Goal: Information Seeking & Learning: Learn about a topic

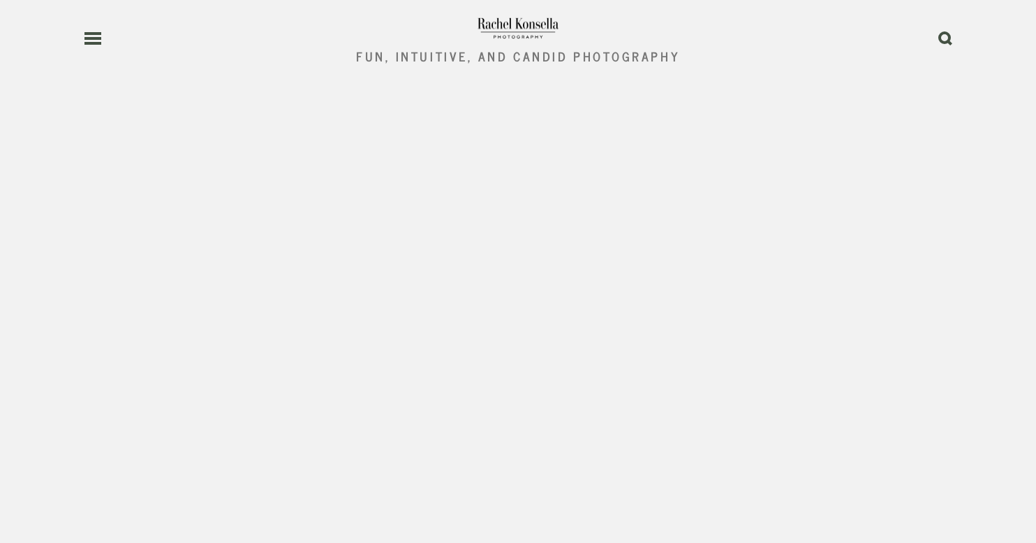
click at [94, 38] on use at bounding box center [93, 39] width 17 height 10
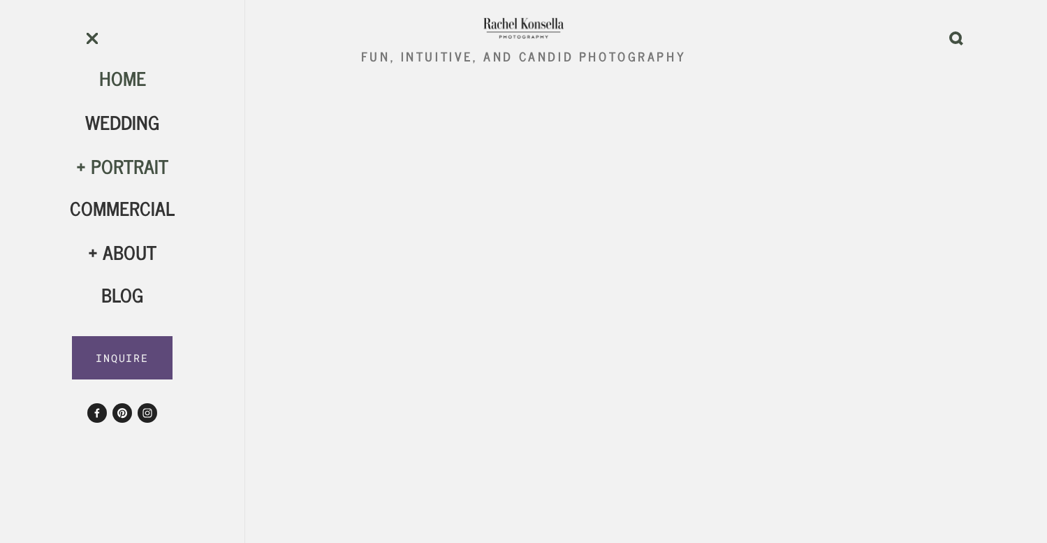
click at [115, 166] on div "Portrait" at bounding box center [122, 166] width 105 height 24
click at [122, 214] on span "Engagement" at bounding box center [132, 210] width 110 height 31
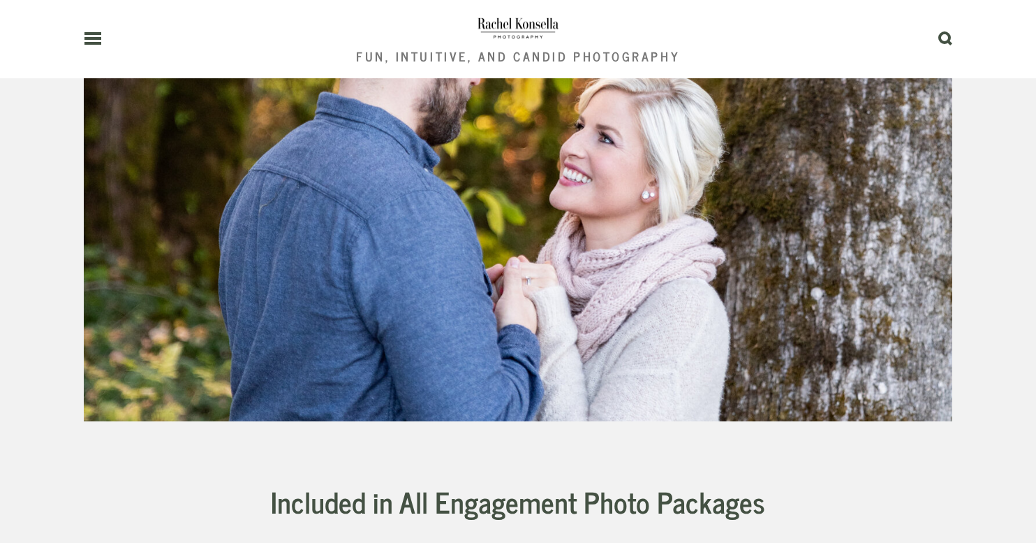
scroll to position [3253, 0]
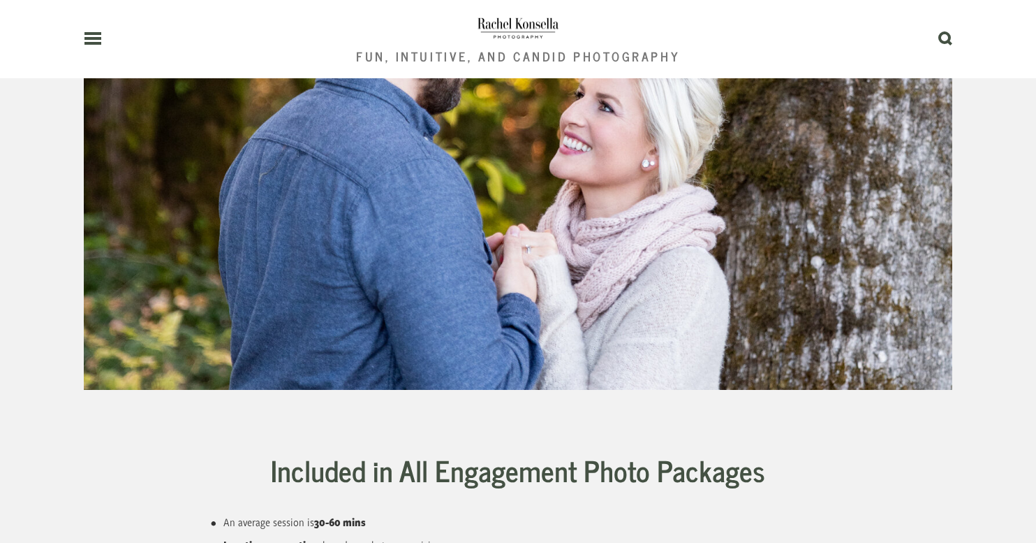
scroll to position [3316, 0]
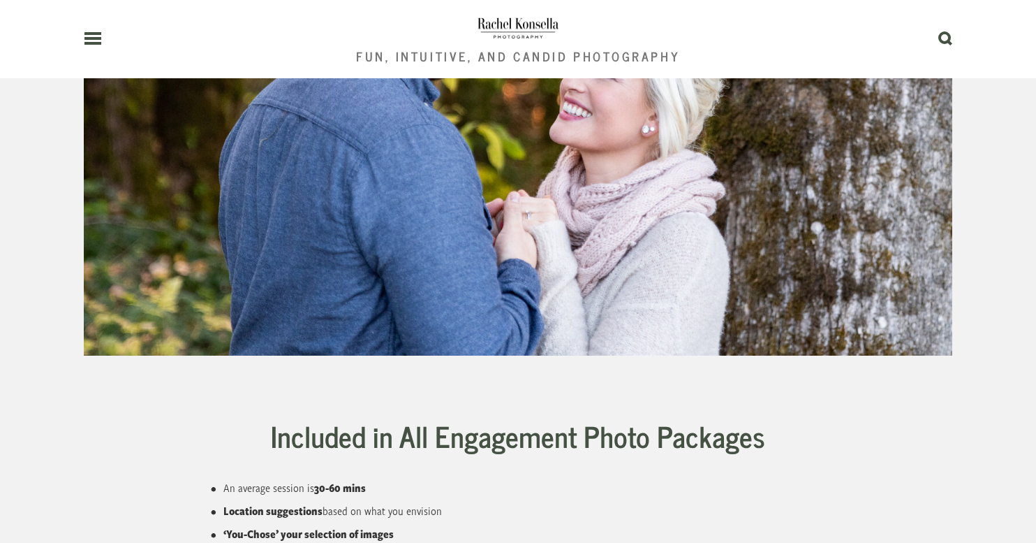
drag, startPoint x: 944, startPoint y: 156, endPoint x: 924, endPoint y: 226, distance: 72.0
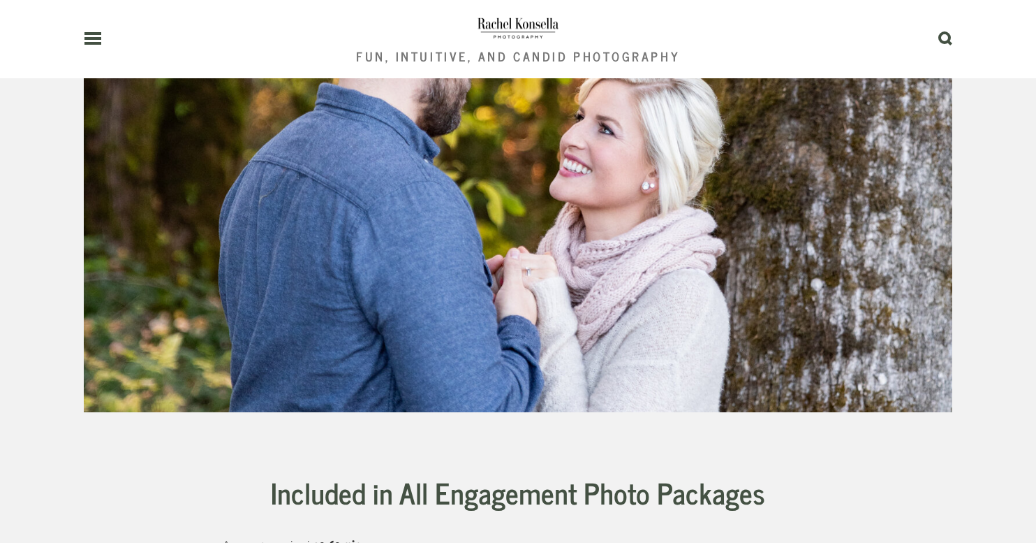
scroll to position [3240, 0]
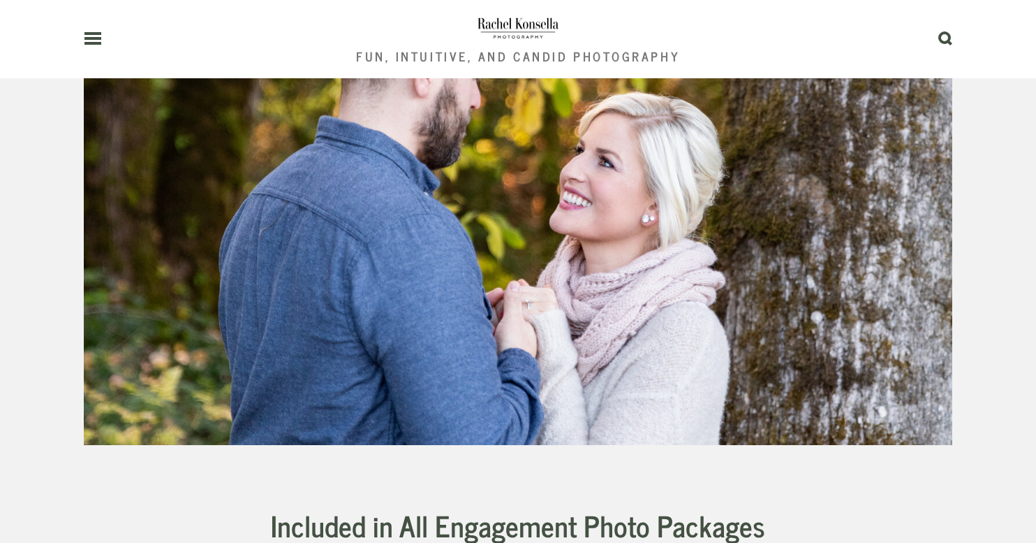
scroll to position [3219, 0]
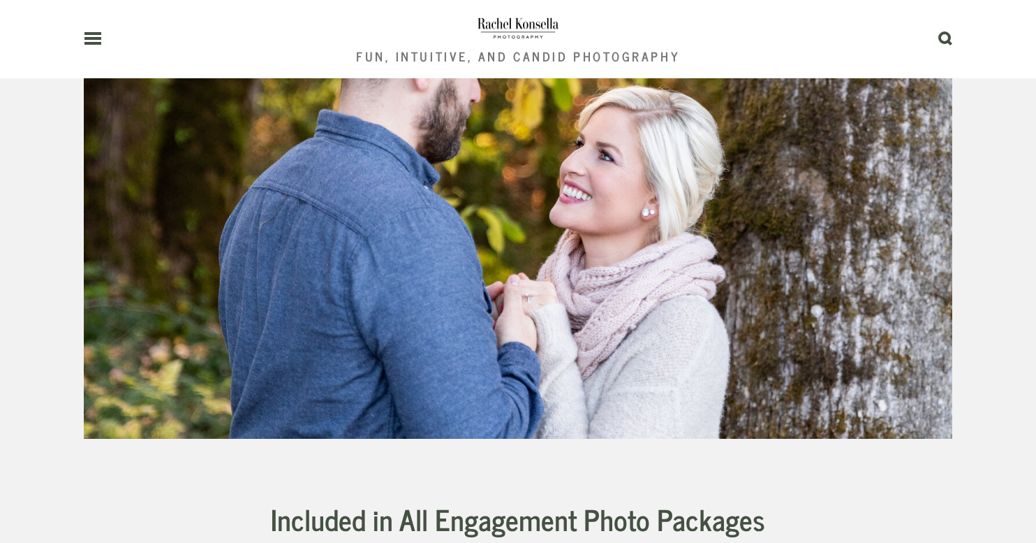
scroll to position [3229, 0]
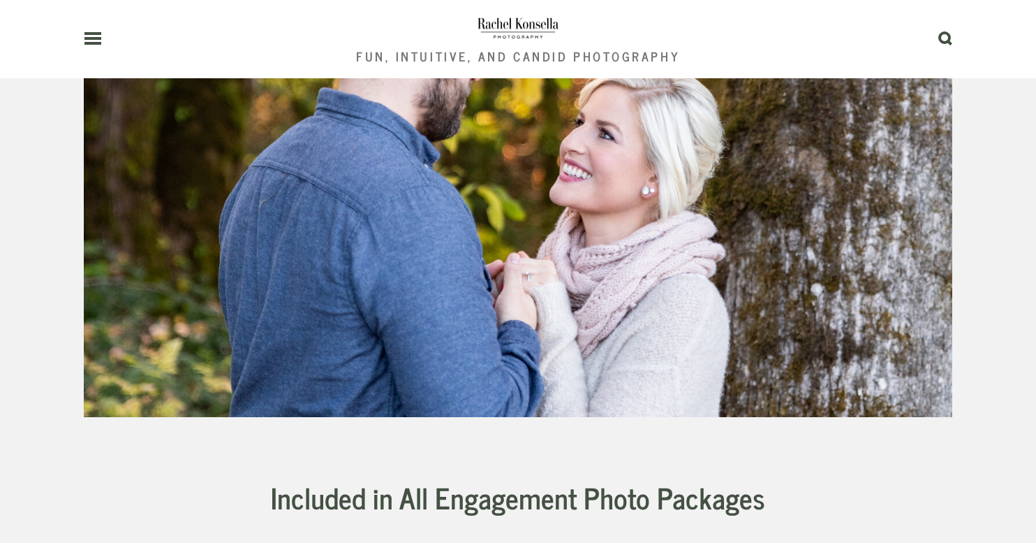
scroll to position [3253, 0]
